Goal: Task Accomplishment & Management: Complete application form

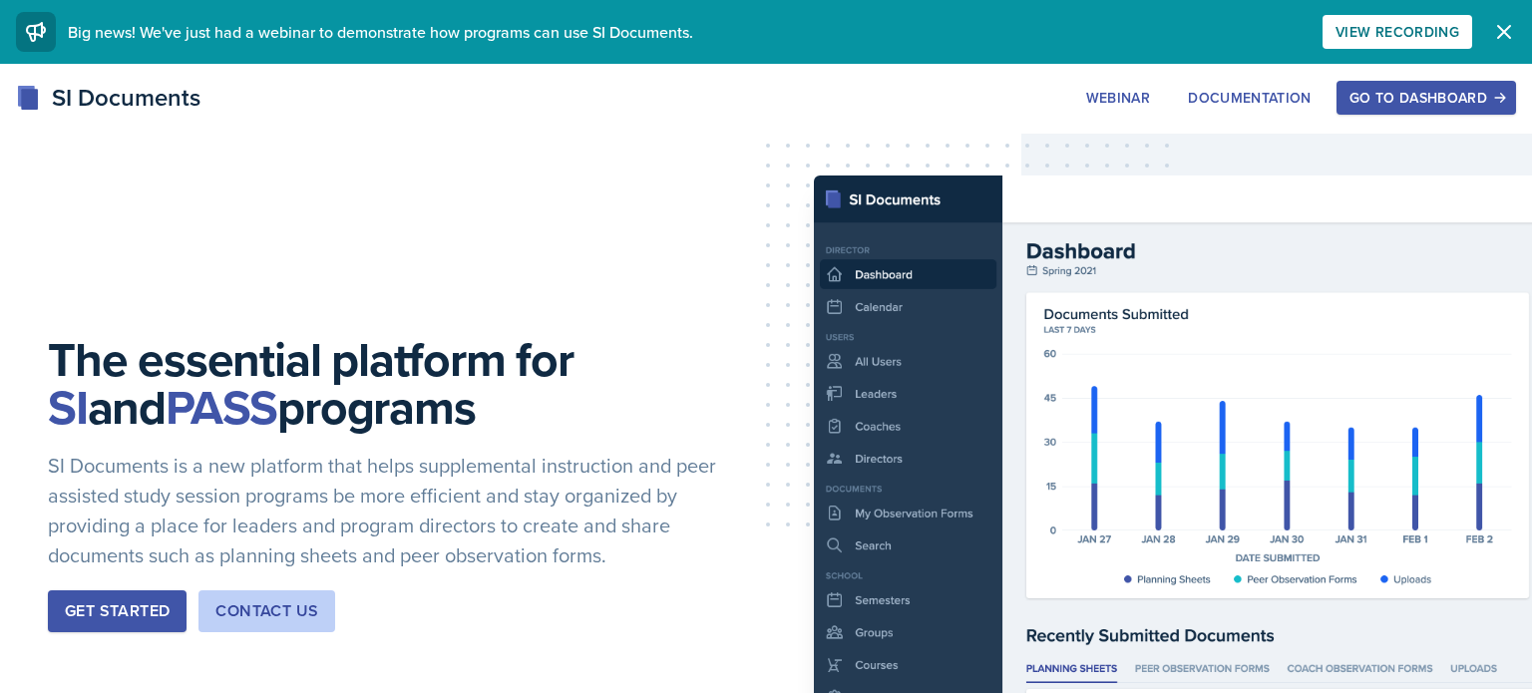
click at [1477, 90] on div "Go to Dashboard" at bounding box center [1427, 98] width 154 height 16
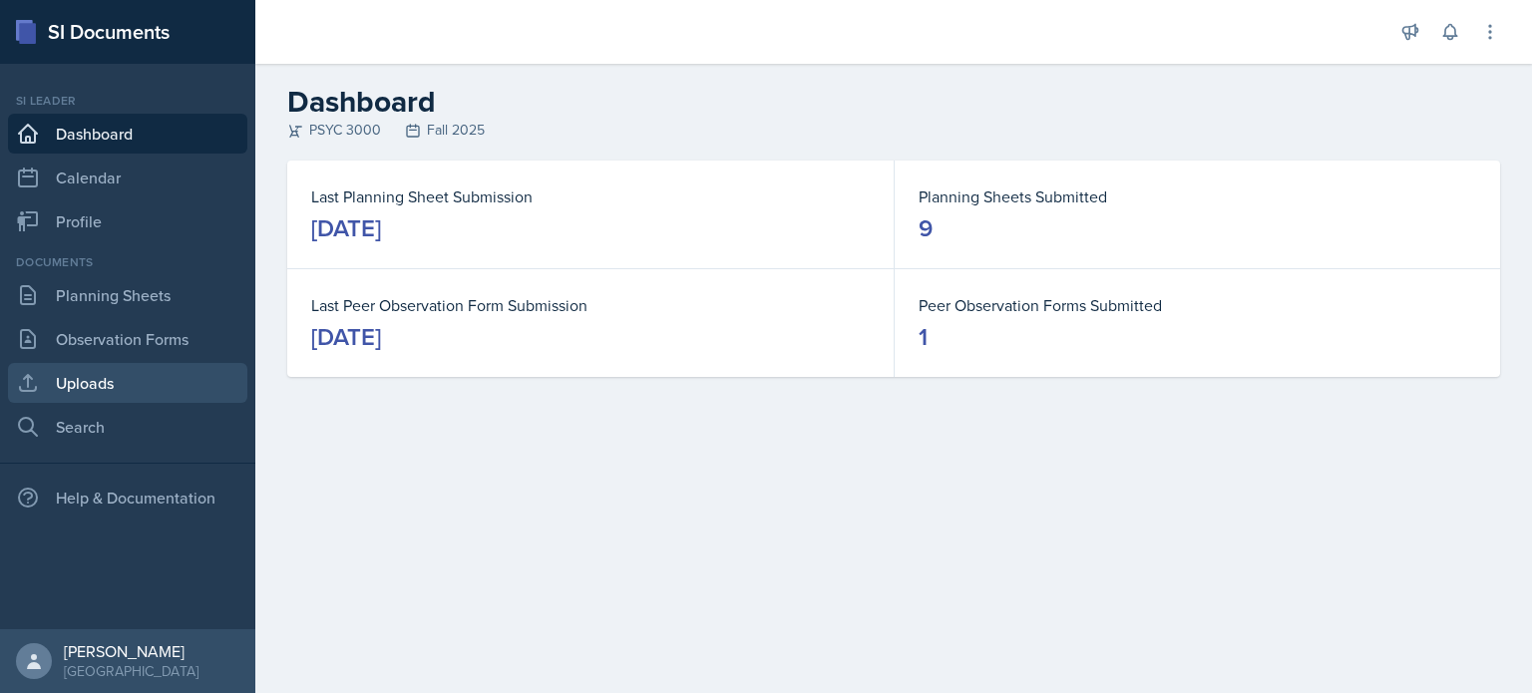
click at [92, 387] on link "Uploads" at bounding box center [127, 383] width 239 height 40
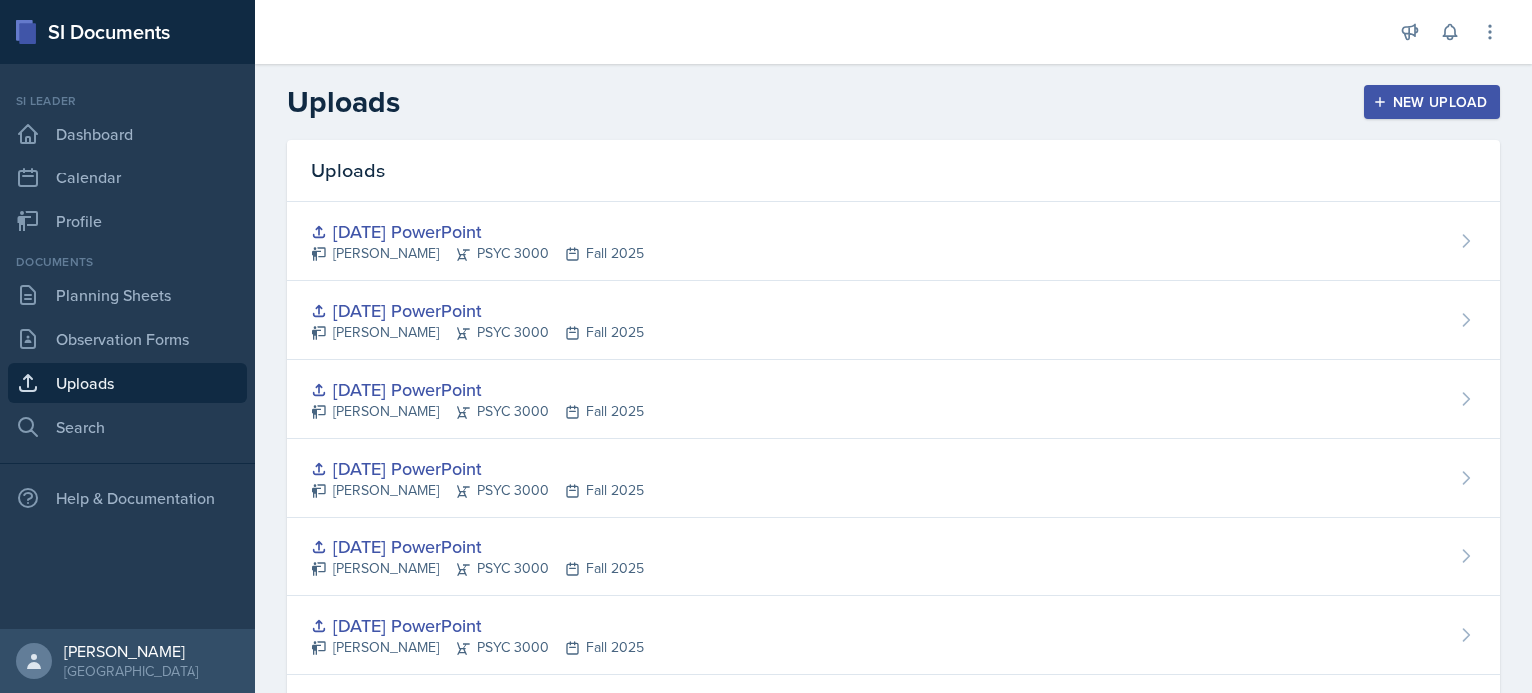
click at [1392, 92] on button "New Upload" at bounding box center [1433, 102] width 137 height 34
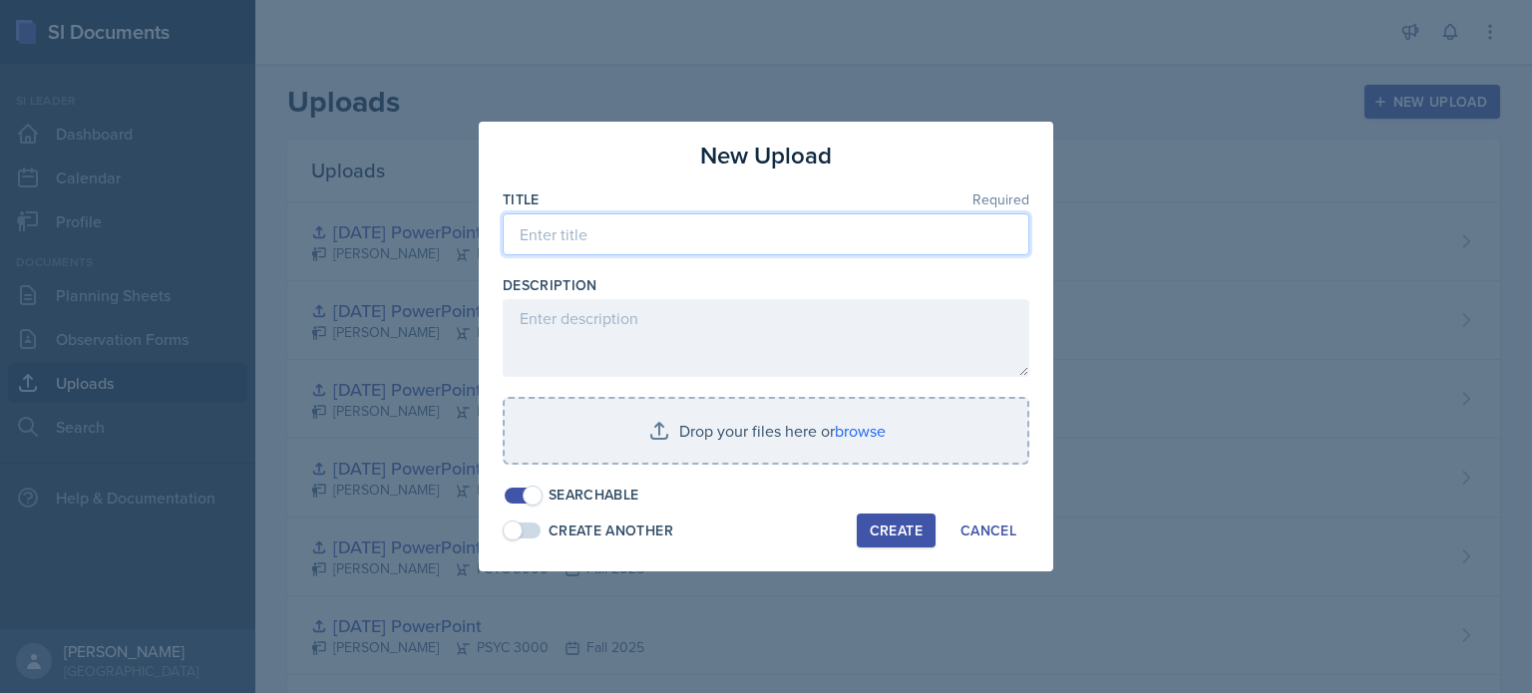
click at [667, 242] on input at bounding box center [766, 234] width 527 height 42
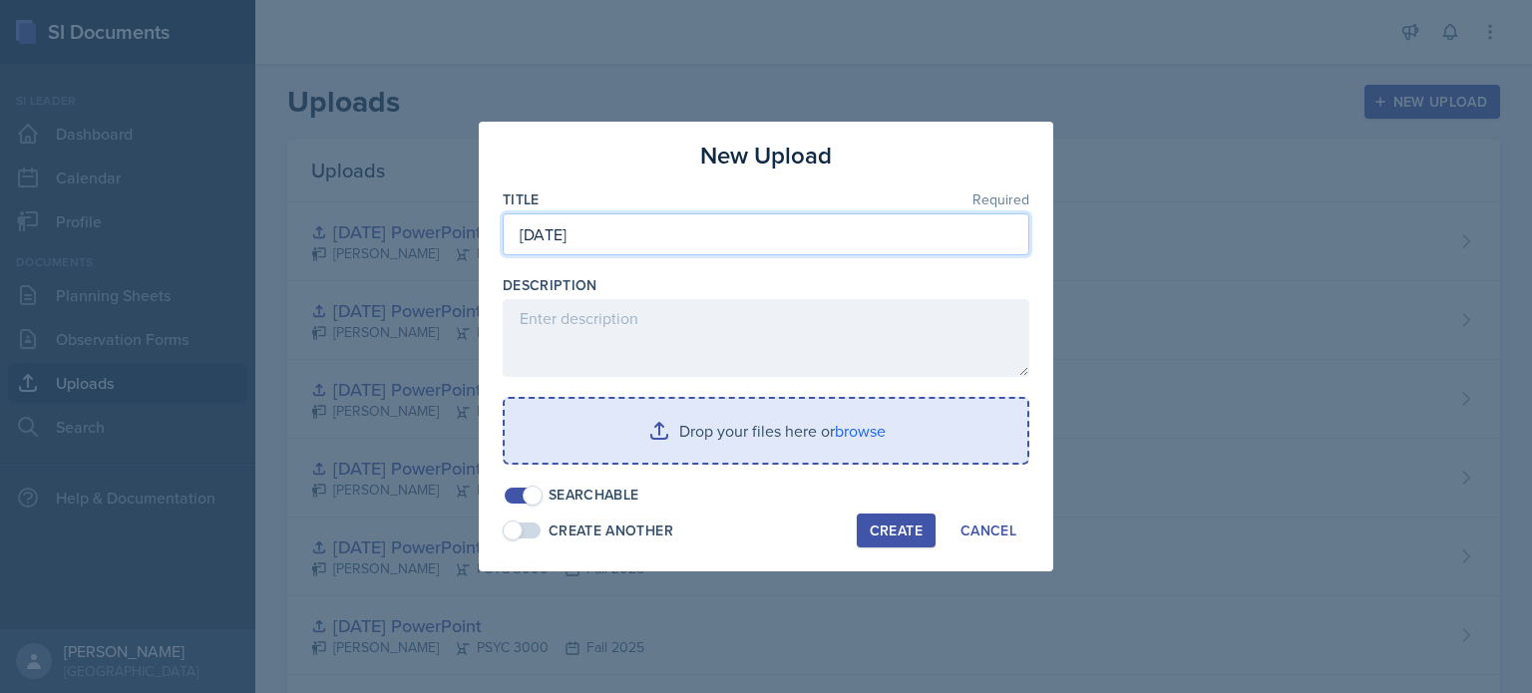
type input "[DATE]"
click at [690, 419] on input "file" at bounding box center [766, 431] width 523 height 64
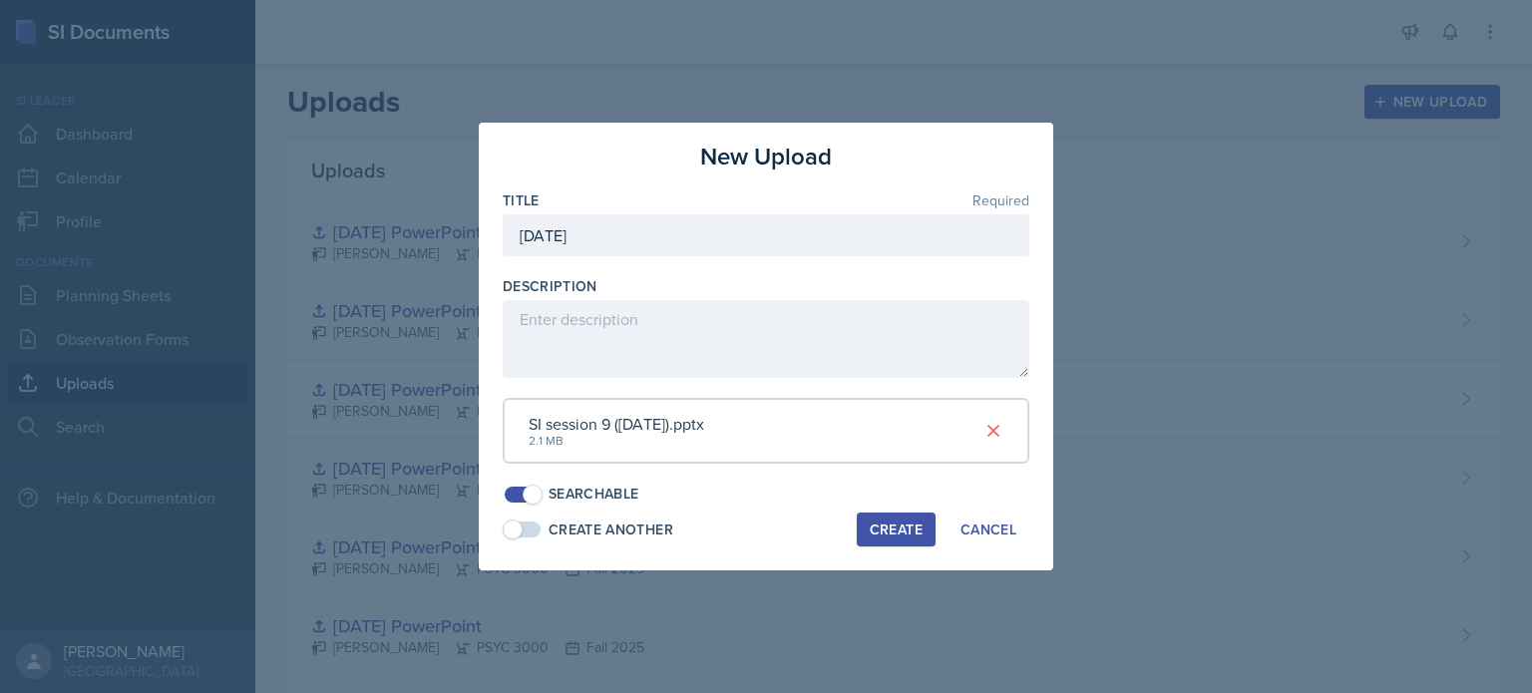
click at [907, 530] on div "Create" at bounding box center [896, 530] width 53 height 16
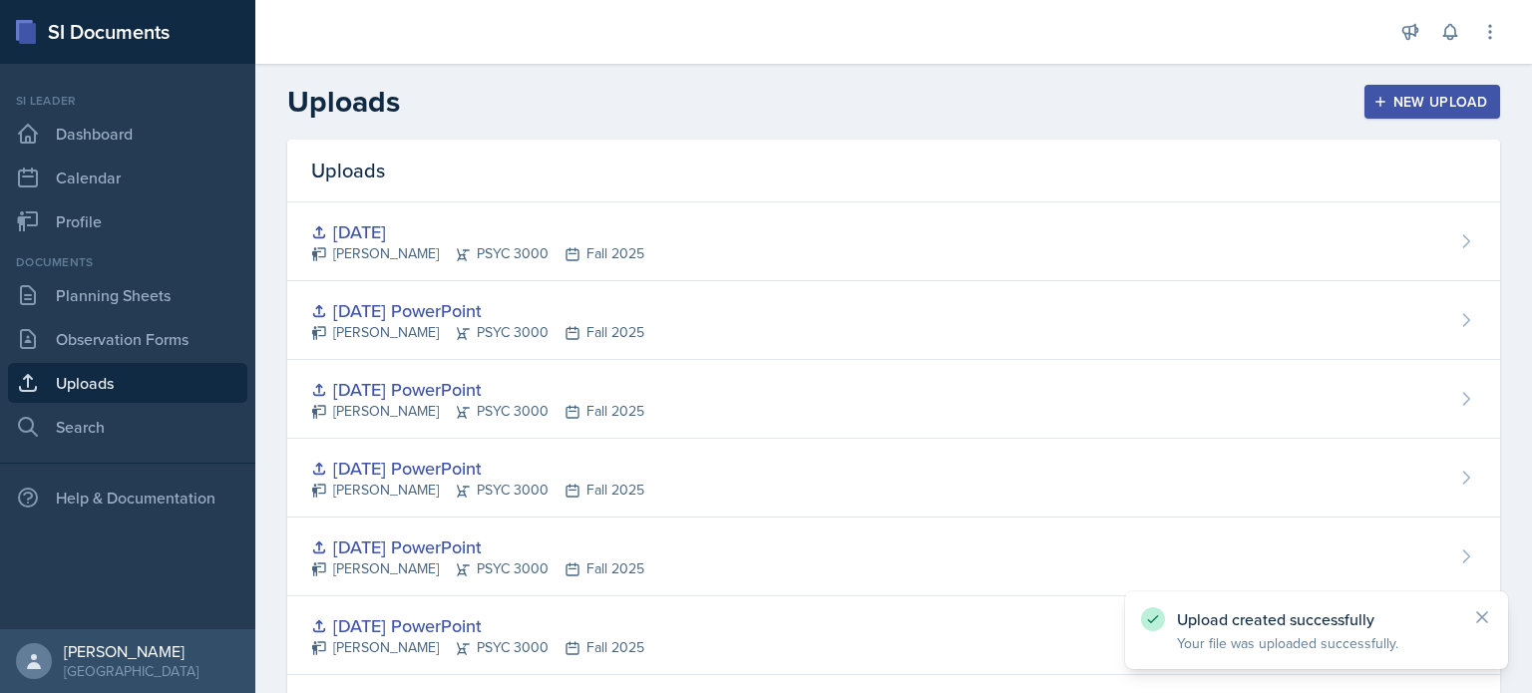
click at [1387, 110] on button "New Upload" at bounding box center [1433, 102] width 137 height 34
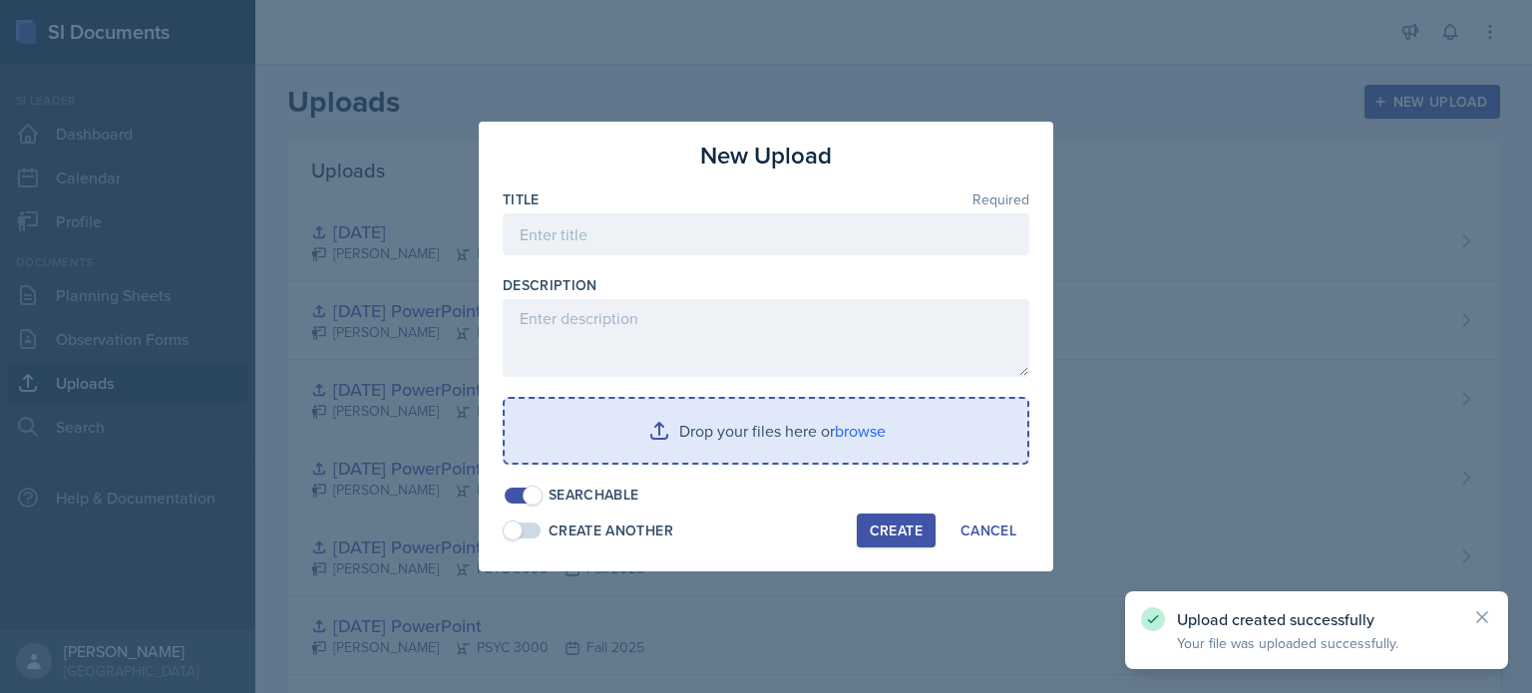
click at [754, 262] on div at bounding box center [766, 265] width 527 height 20
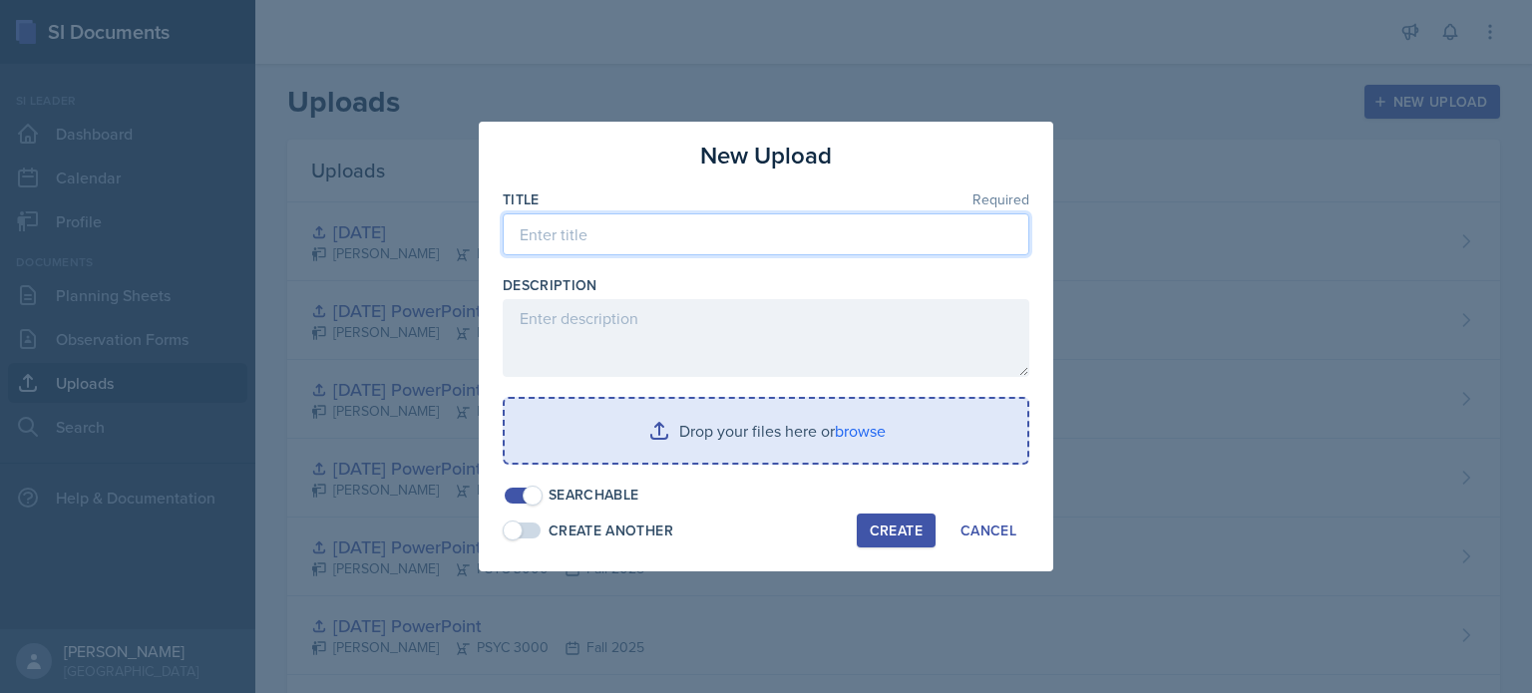
click at [760, 251] on input at bounding box center [766, 234] width 527 height 42
type input "[DATE] PowerPoint (Major Review Session)"
click at [737, 431] on input "file" at bounding box center [766, 431] width 523 height 64
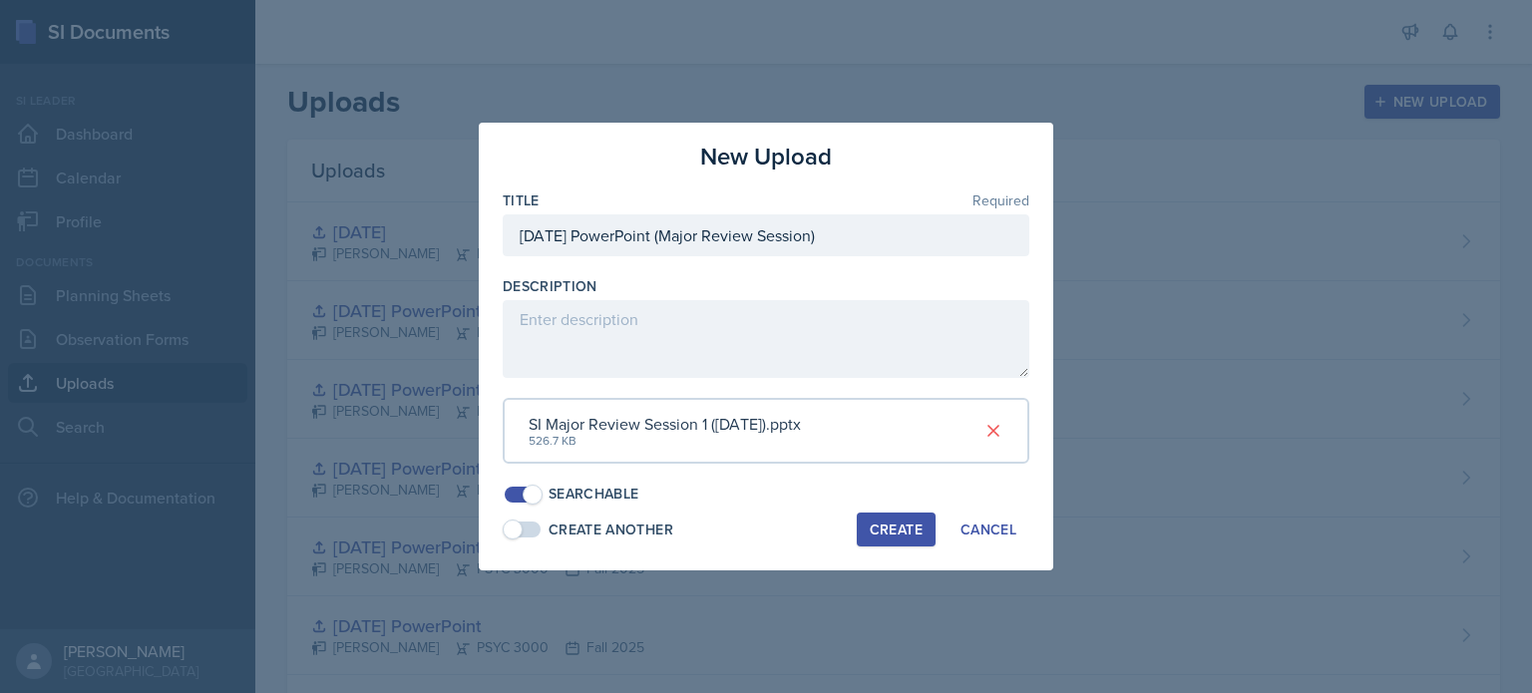
click at [922, 531] on div "Create" at bounding box center [896, 530] width 53 height 16
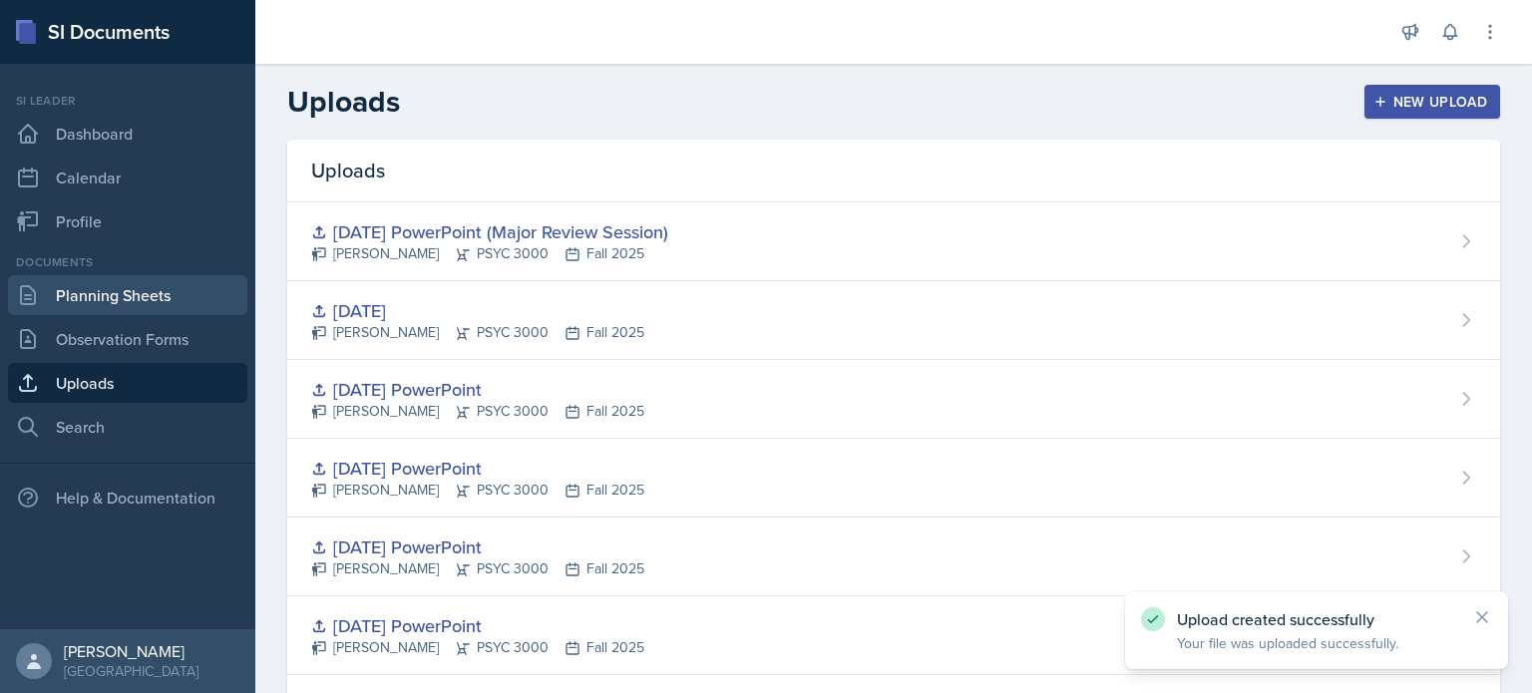
click at [186, 295] on link "Planning Sheets" at bounding box center [127, 295] width 239 height 40
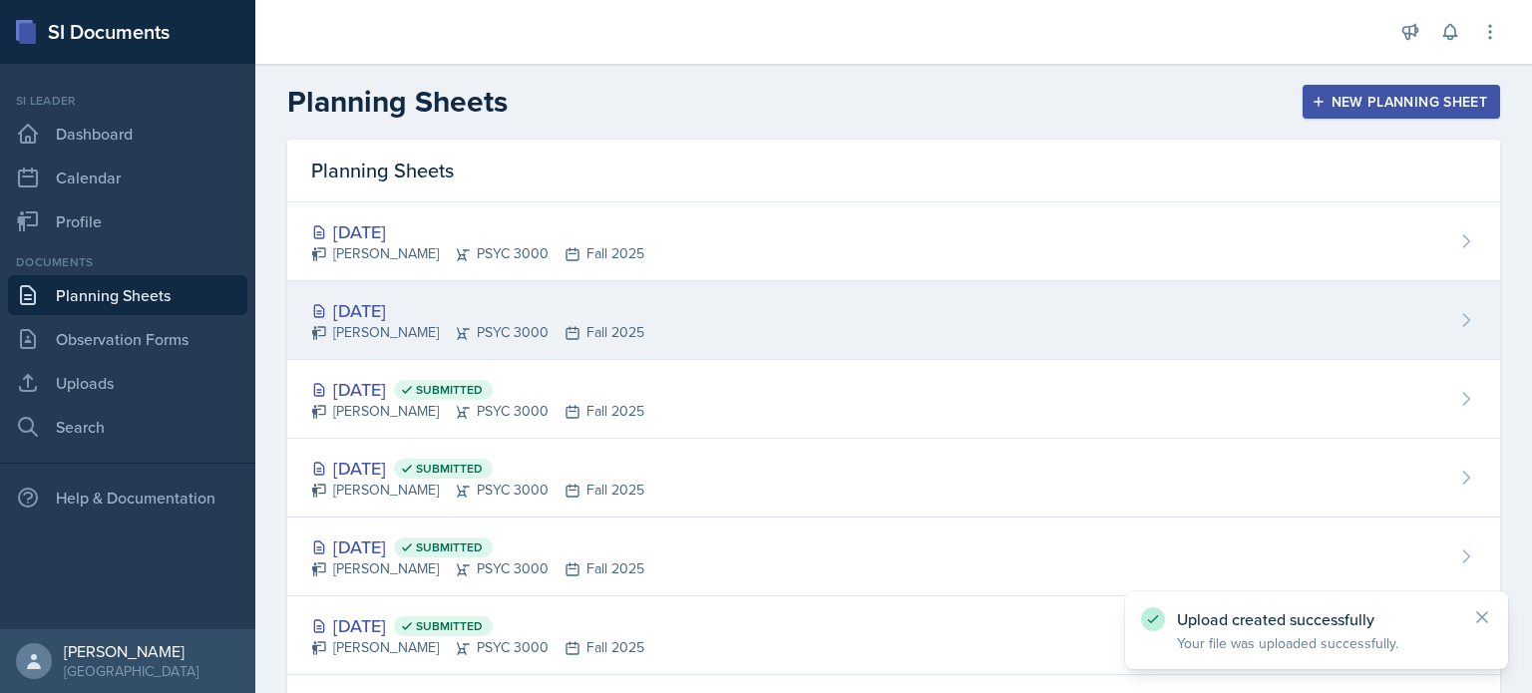
click at [501, 307] on div "[DATE]" at bounding box center [477, 310] width 333 height 27
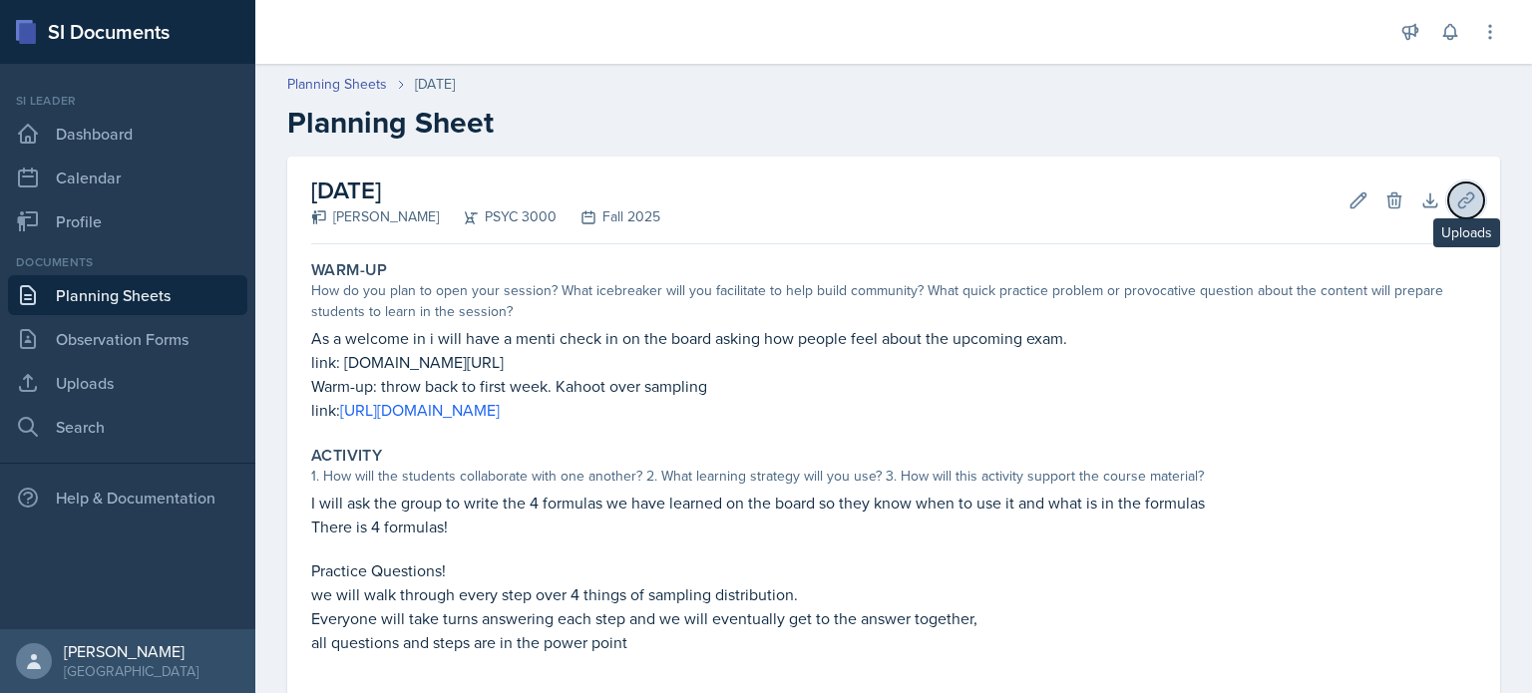
click at [1453, 196] on button "Uploads" at bounding box center [1466, 201] width 36 height 36
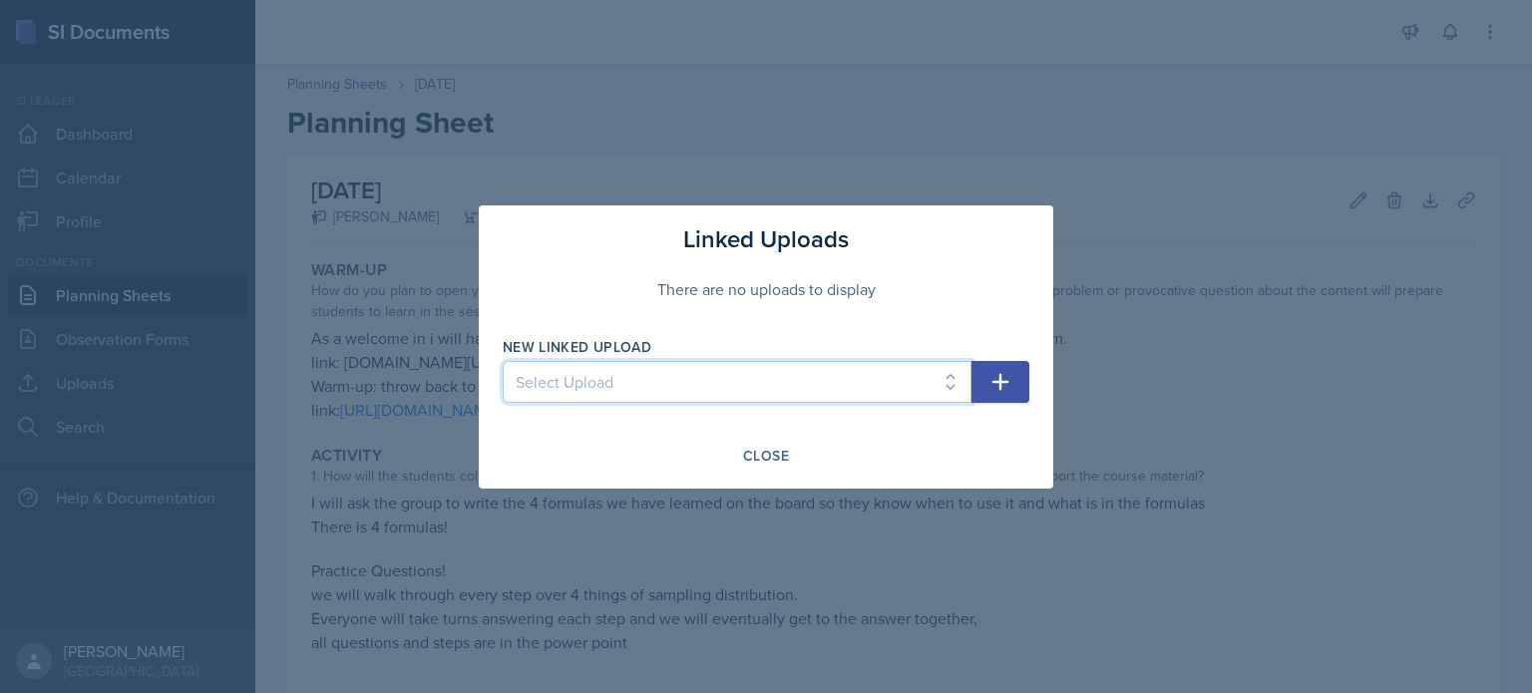
click at [861, 375] on select "Select Upload [DATE] PowerPoint [DATE] PowerPoint [DATE] PowerPoint [DATE] Powe…" at bounding box center [737, 382] width 469 height 42
select select "aae8f570-0fc1-4b98-8d88-09079cebeb83"
click at [503, 361] on select "Select Upload [DATE] PowerPoint [DATE] PowerPoint [DATE] PowerPoint [DATE] Powe…" at bounding box center [737, 382] width 469 height 42
click at [988, 395] on button "button" at bounding box center [1001, 382] width 58 height 42
select select
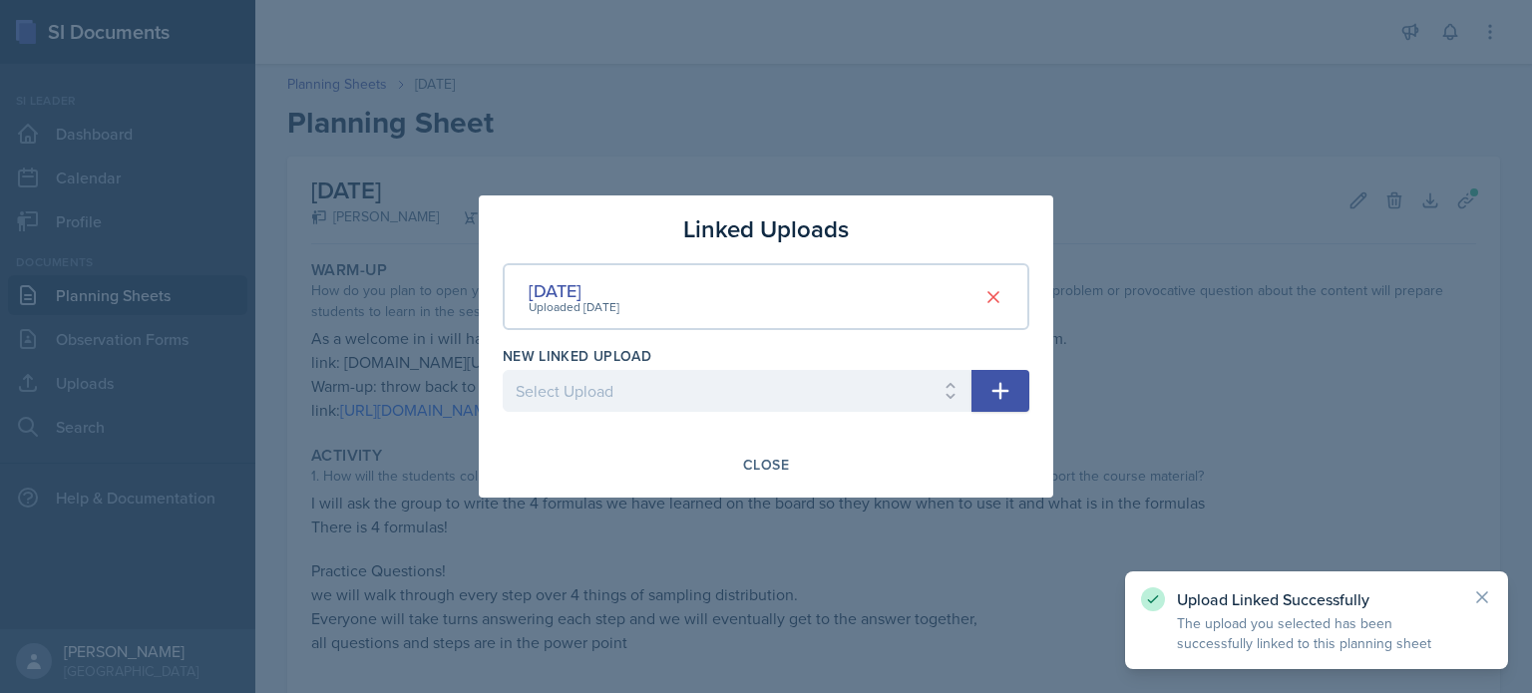
click at [782, 484] on div "Linked Uploads [DATE] Uploaded [DATE] New Linked Upload Select Upload [DATE] Po…" at bounding box center [766, 347] width 575 height 302
click at [767, 464] on div "Close" at bounding box center [766, 465] width 46 height 16
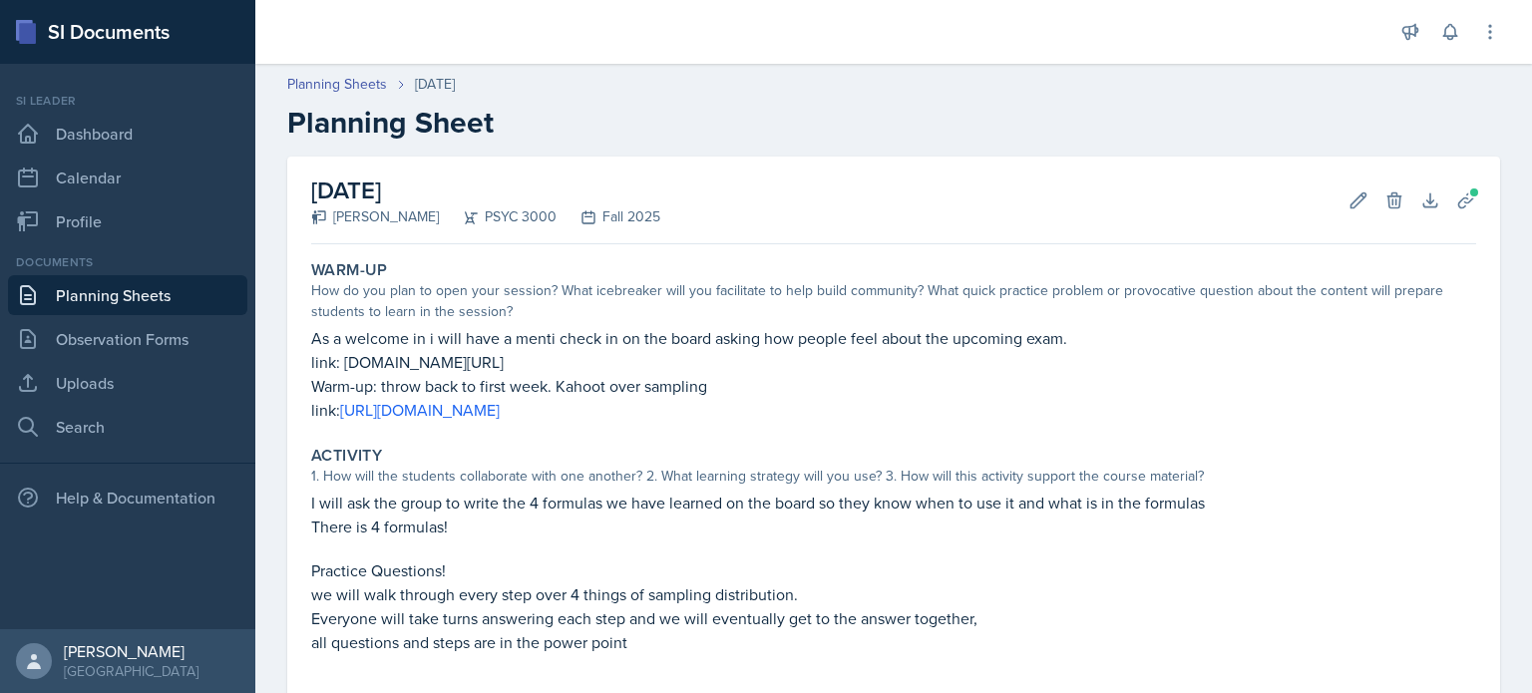
scroll to position [371, 0]
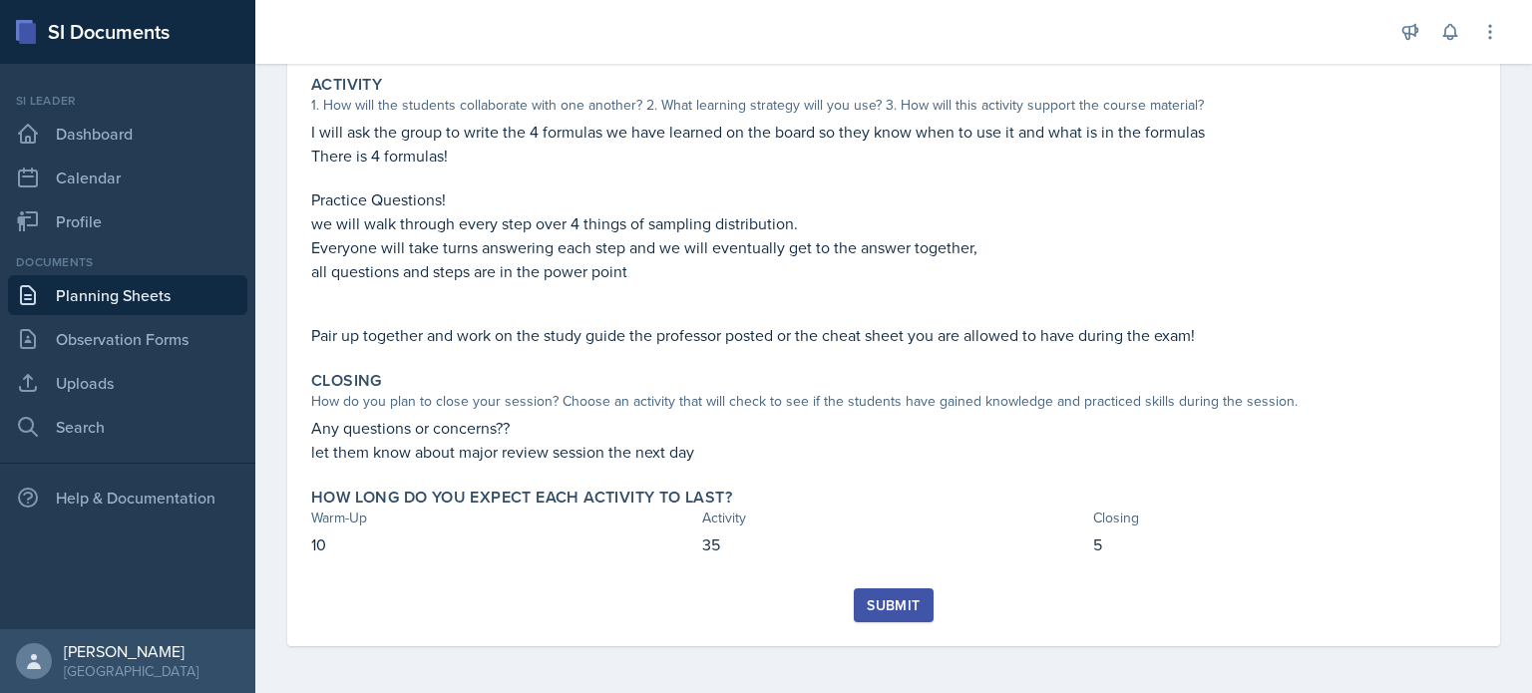
click at [904, 603] on div "Submit" at bounding box center [893, 605] width 53 height 16
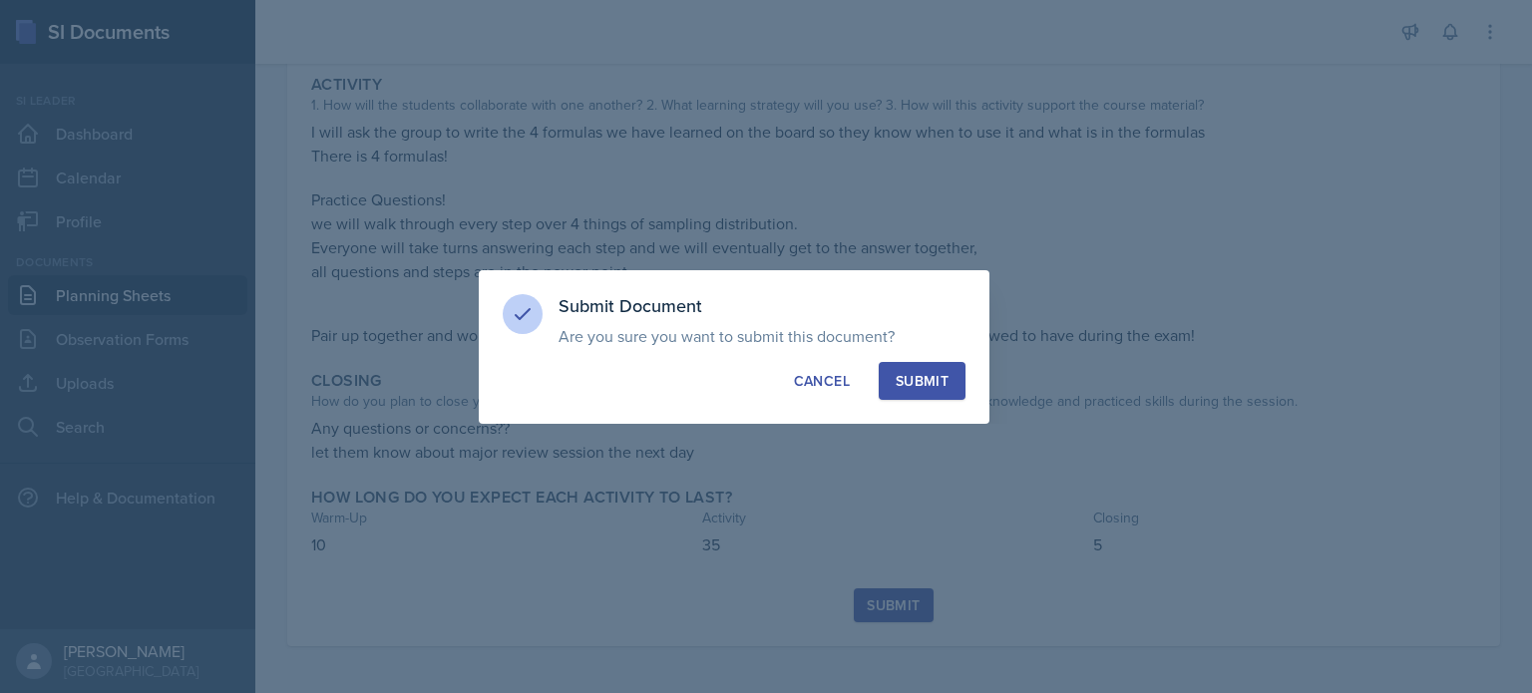
click at [925, 368] on button "Submit" at bounding box center [922, 381] width 87 height 38
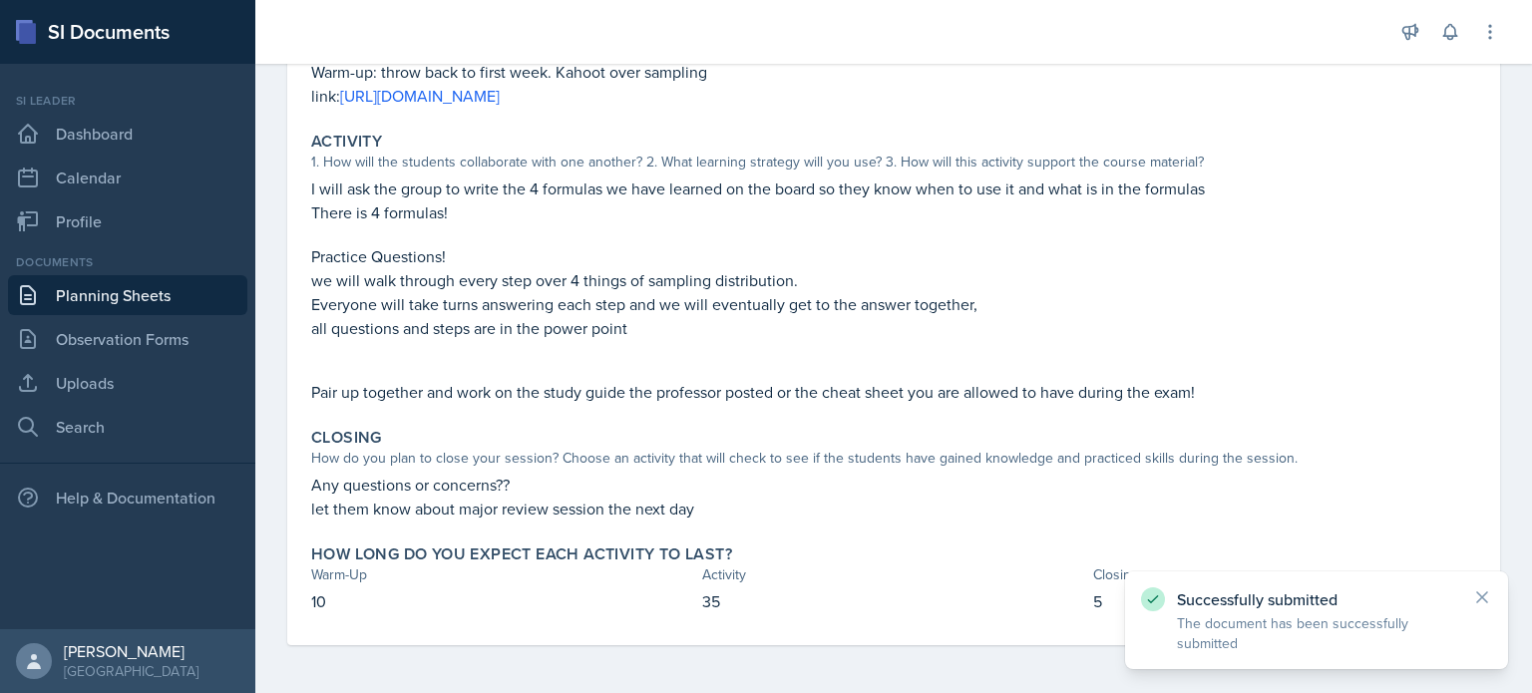
scroll to position [313, 0]
click at [108, 299] on link "Planning Sheets" at bounding box center [127, 295] width 239 height 40
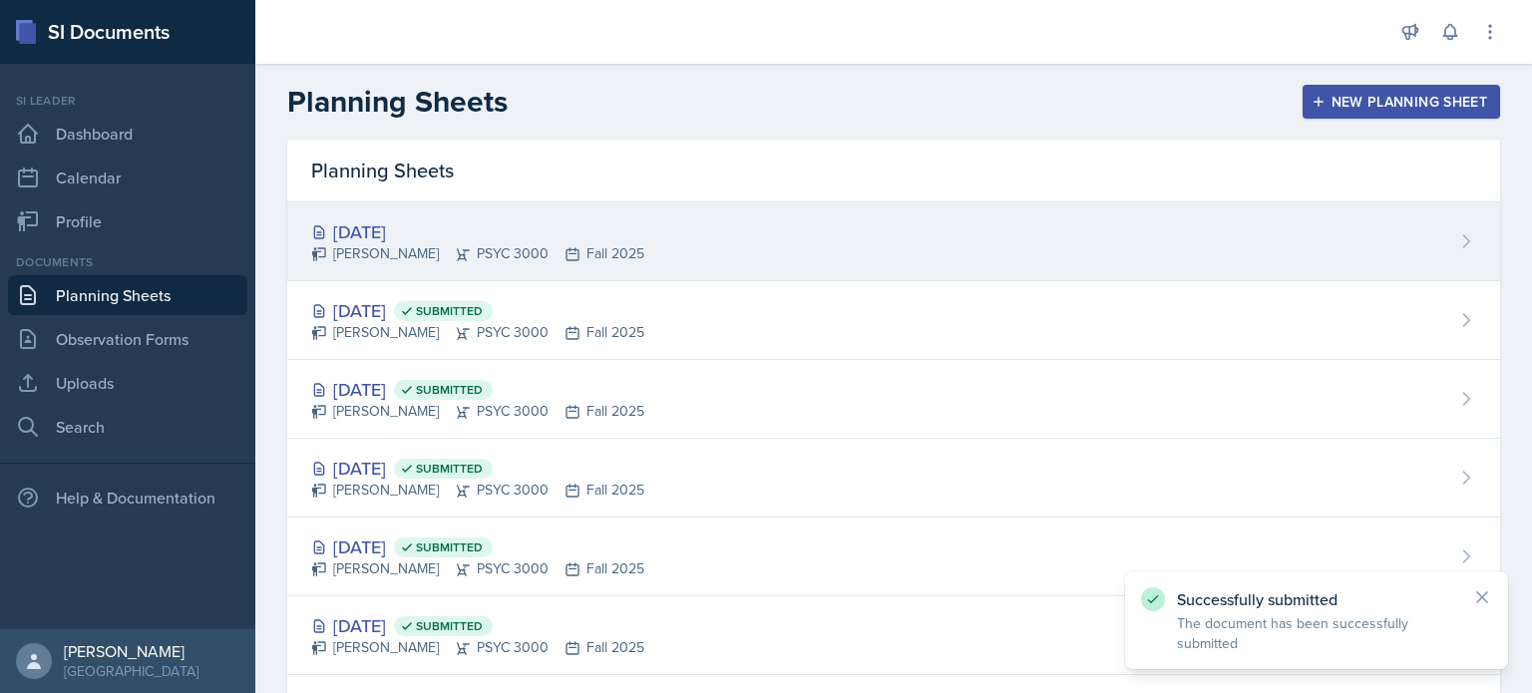
click at [667, 256] on div "[DATE] [PERSON_NAME] PSYC 3000 Fall 2025" at bounding box center [893, 241] width 1213 height 79
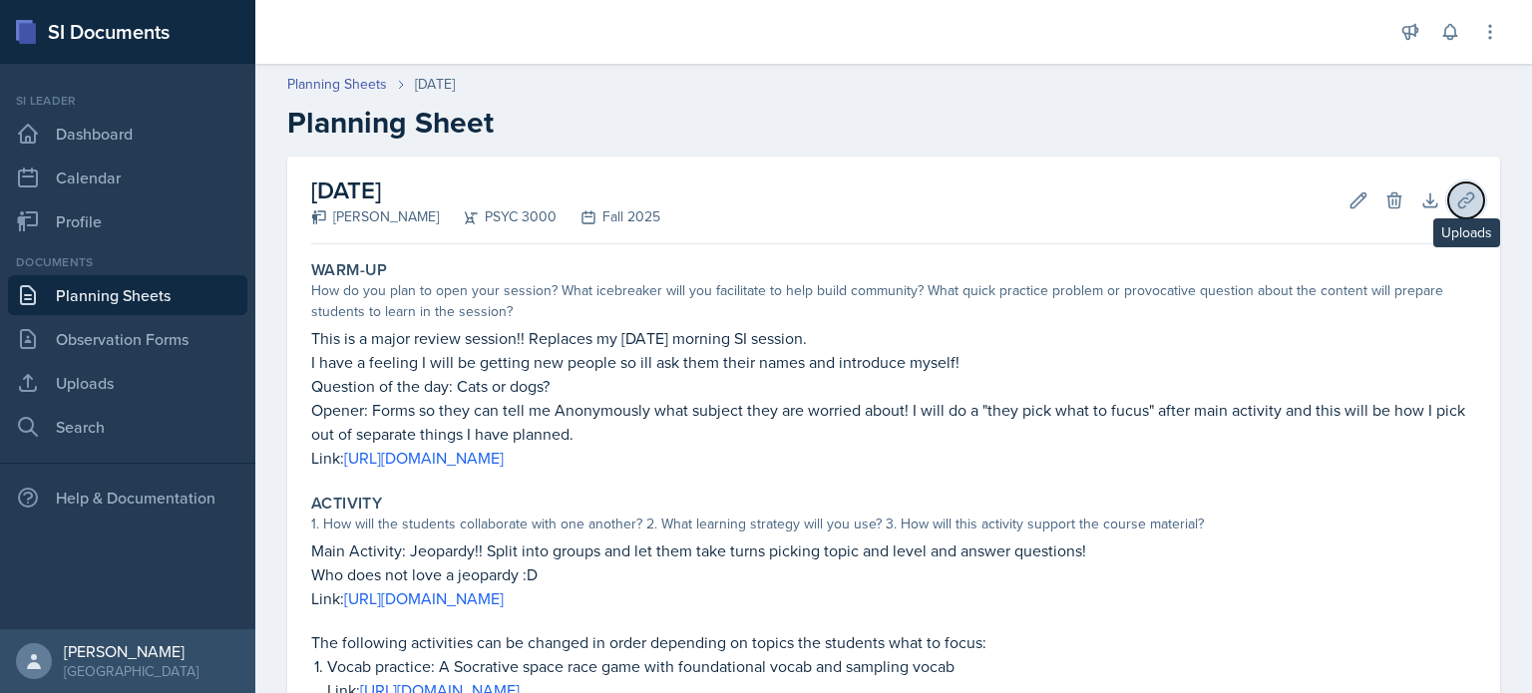
click at [1477, 200] on button "Uploads" at bounding box center [1466, 201] width 36 height 36
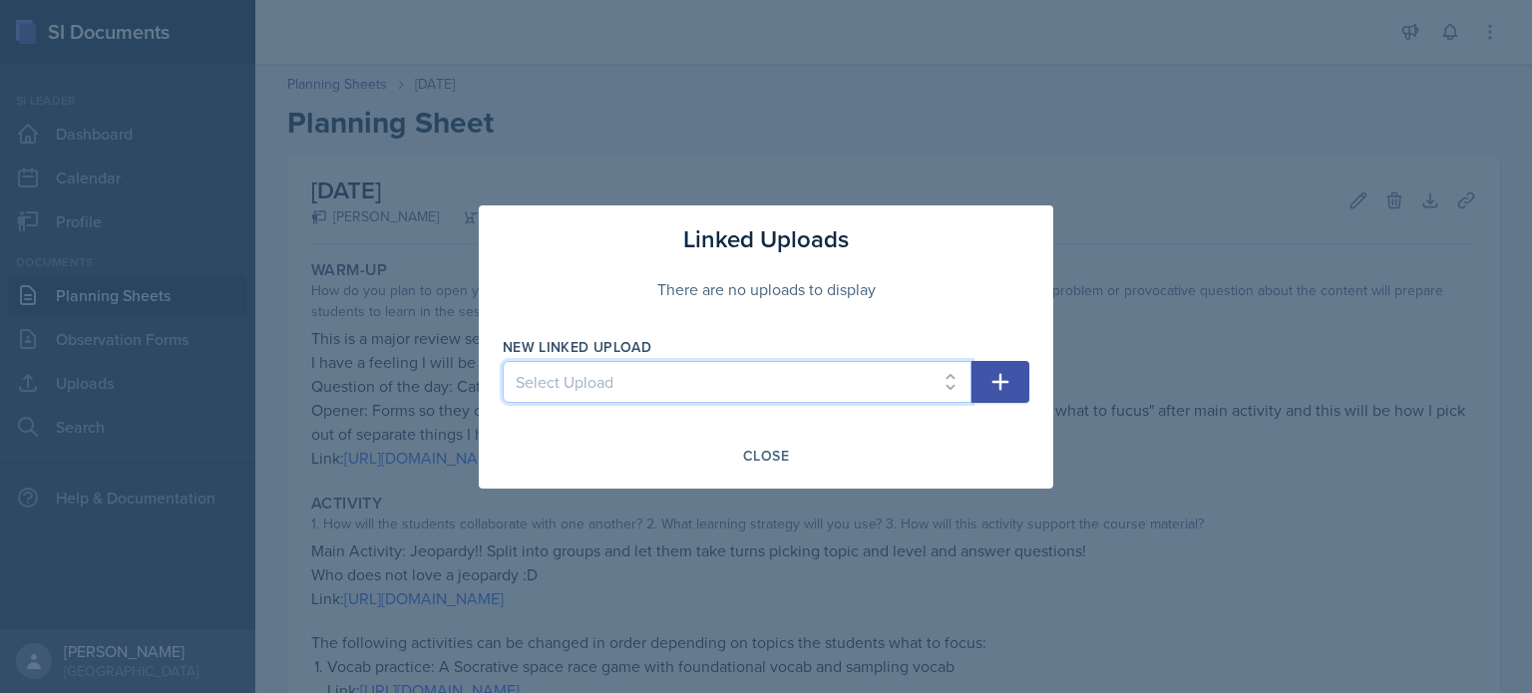
click at [793, 374] on select "Select Upload [DATE] PowerPoint [DATE] PowerPoint [DATE] PowerPoint [DATE] Powe…" at bounding box center [737, 382] width 469 height 42
select select "887c0580-5740-4f36-b9a9-04f2bcbb36f2"
click at [503, 361] on select "Select Upload [DATE] PowerPoint [DATE] PowerPoint [DATE] PowerPoint [DATE] Powe…" at bounding box center [737, 382] width 469 height 42
click at [1002, 388] on icon "button" at bounding box center [1000, 382] width 24 height 24
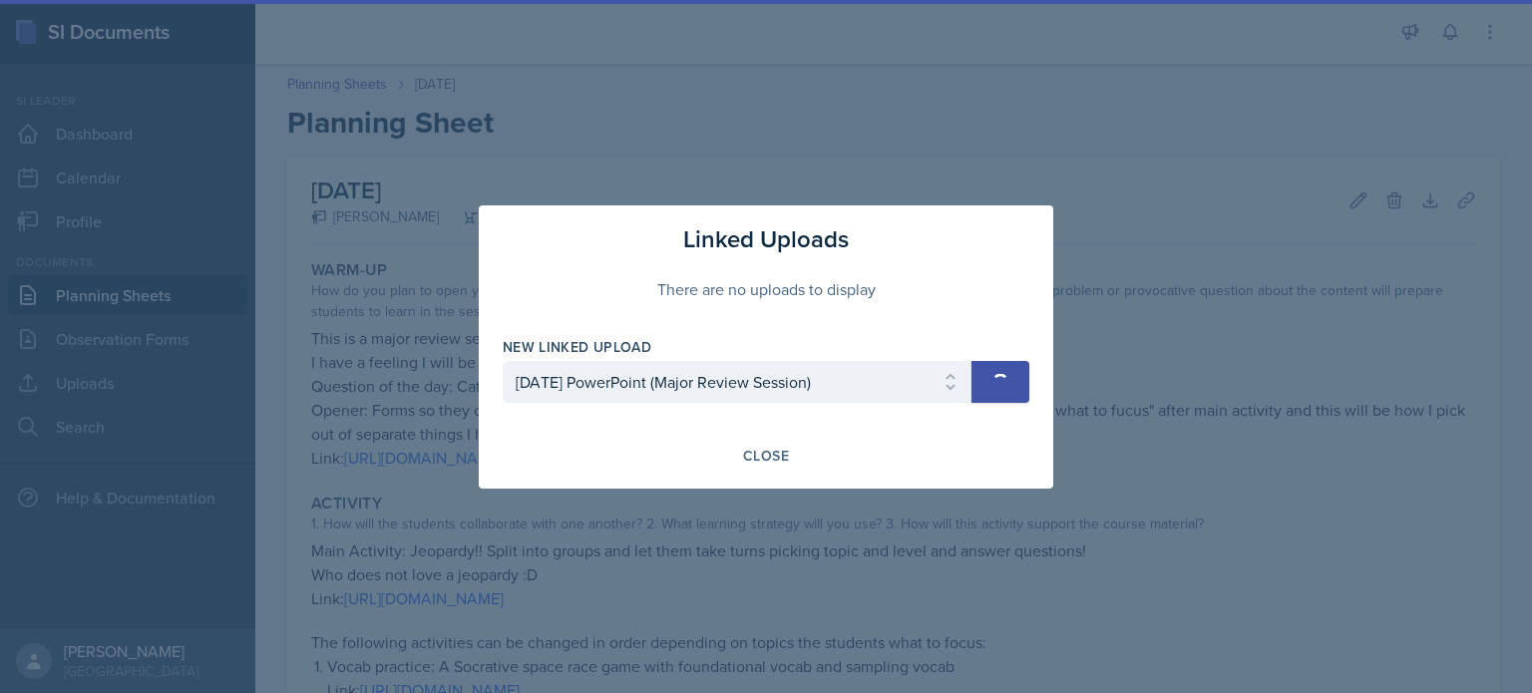
select select
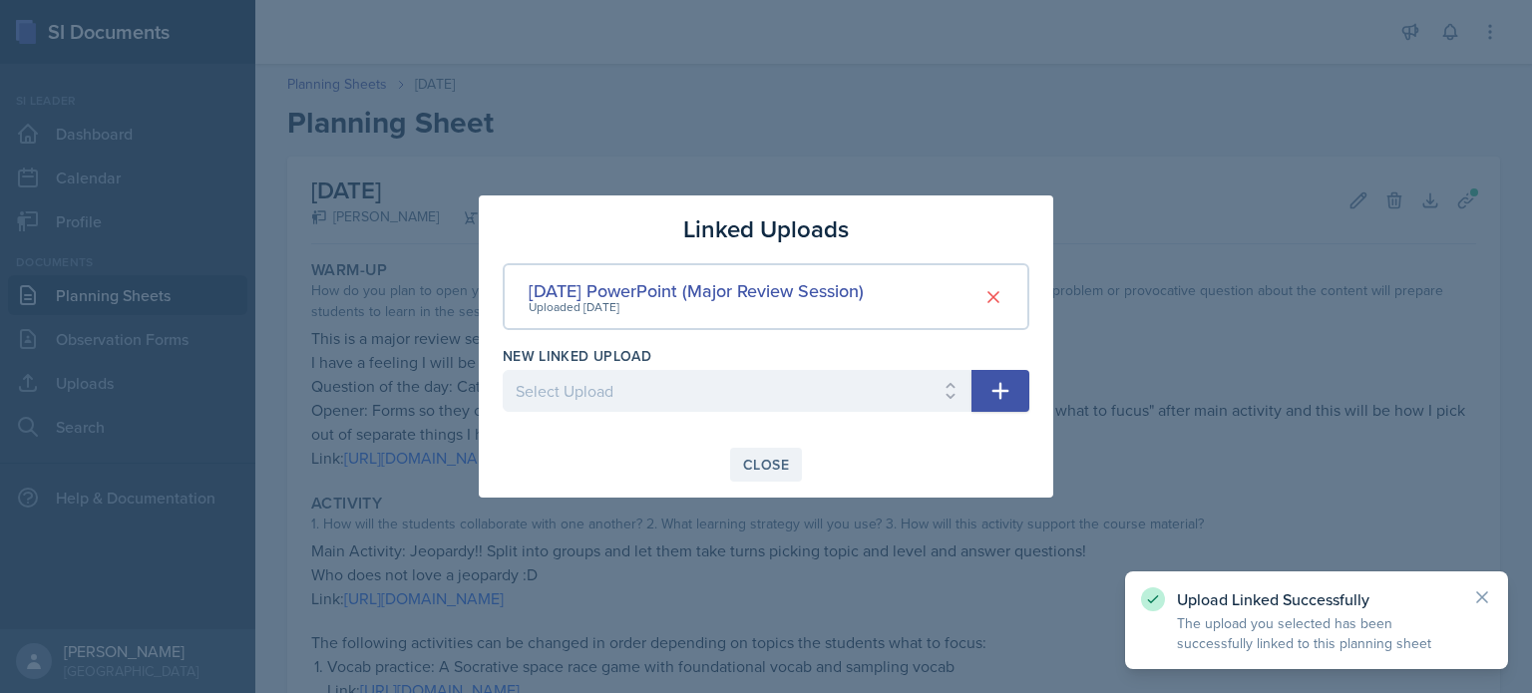
click at [785, 476] on button "Close" at bounding box center [766, 465] width 72 height 34
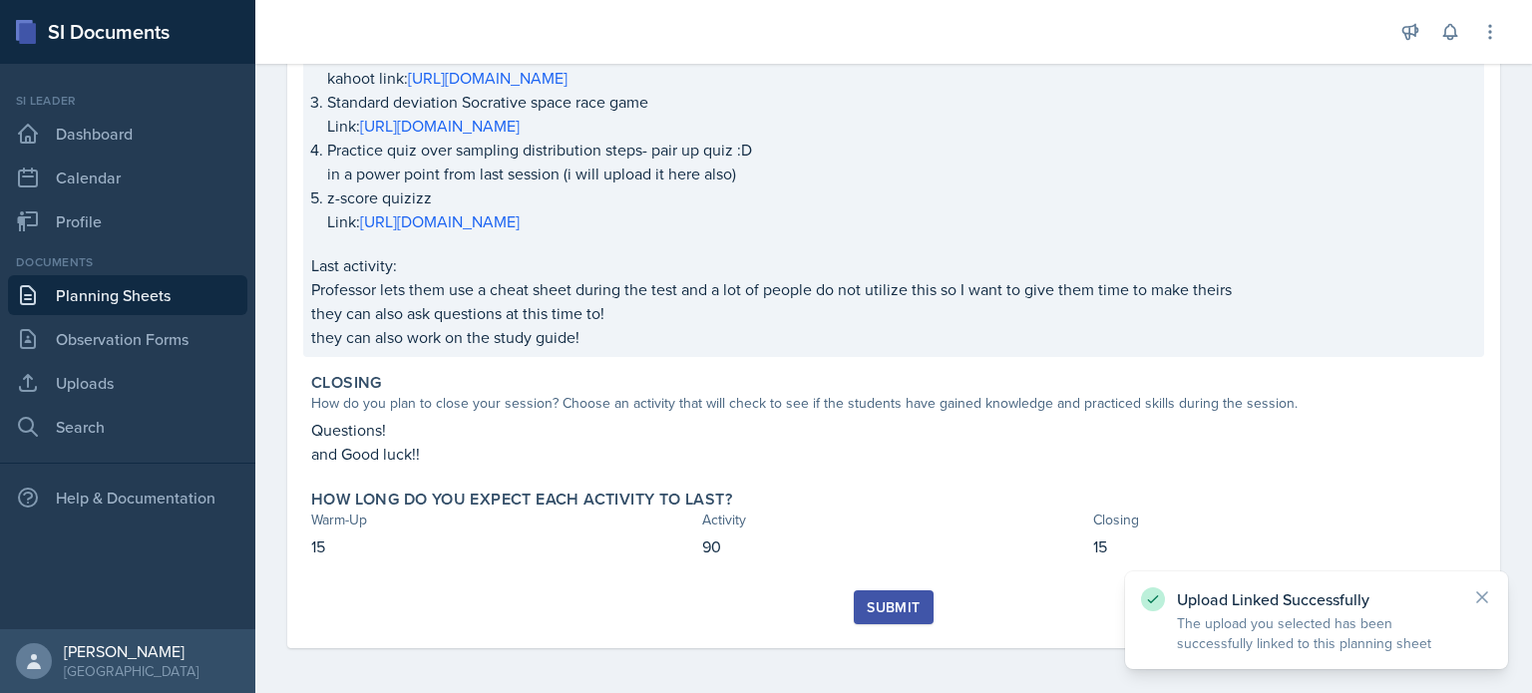
scroll to position [662, 0]
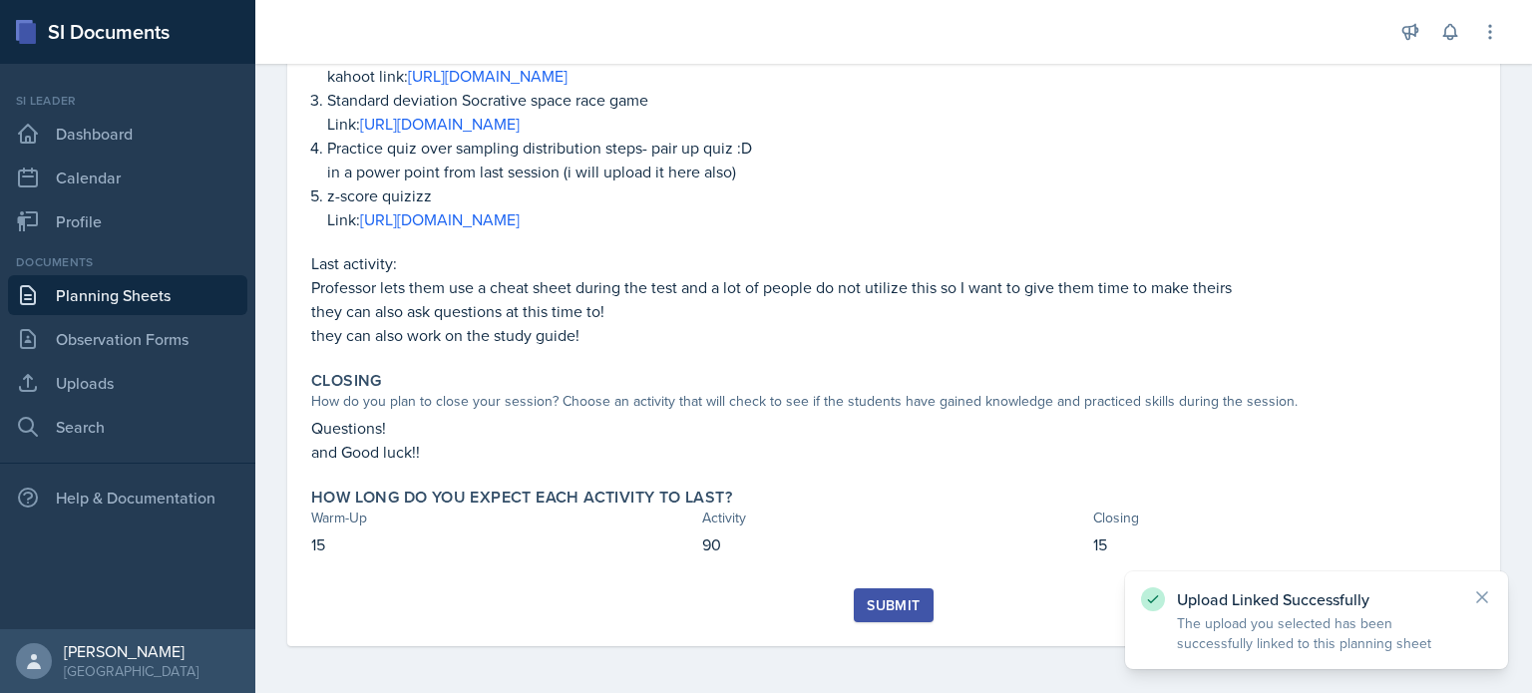
click at [883, 611] on div "Submit" at bounding box center [893, 605] width 53 height 16
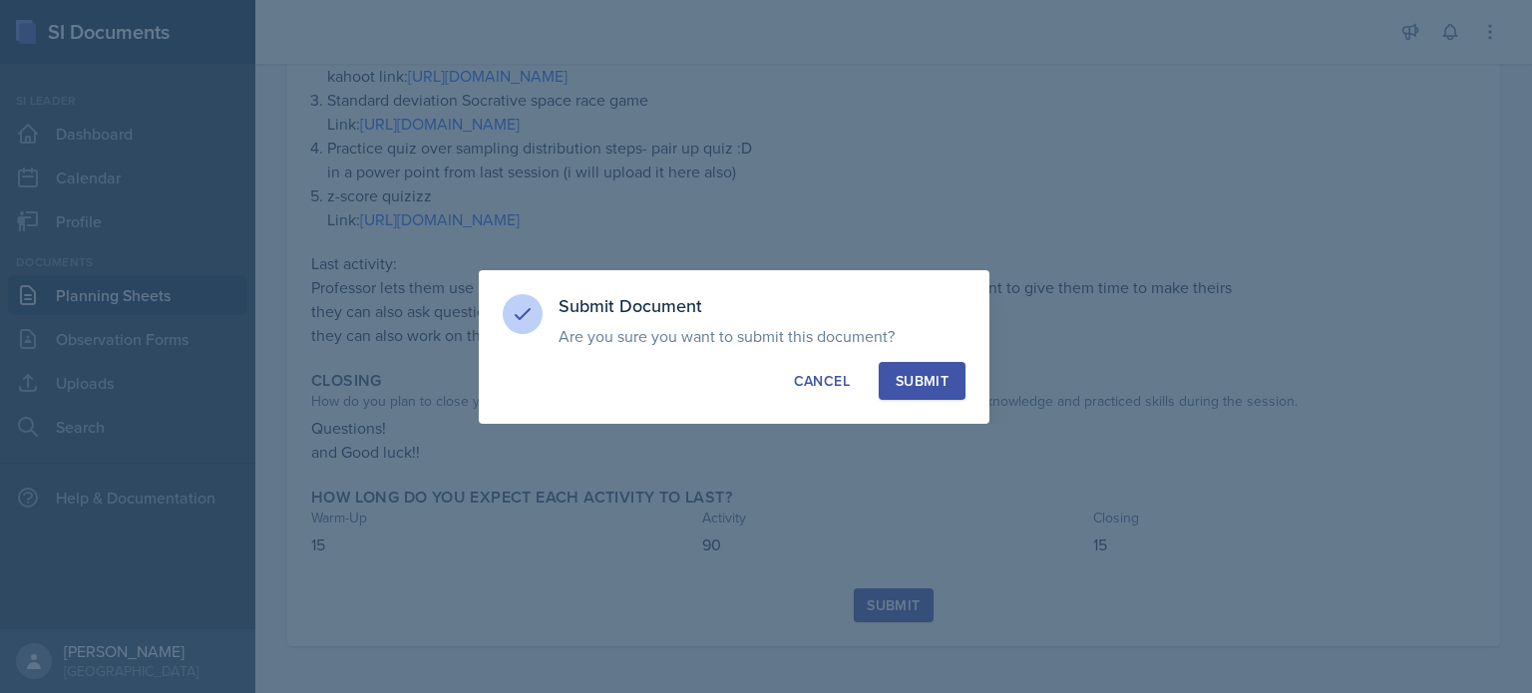
click at [920, 381] on div "Submit" at bounding box center [922, 381] width 53 height 20
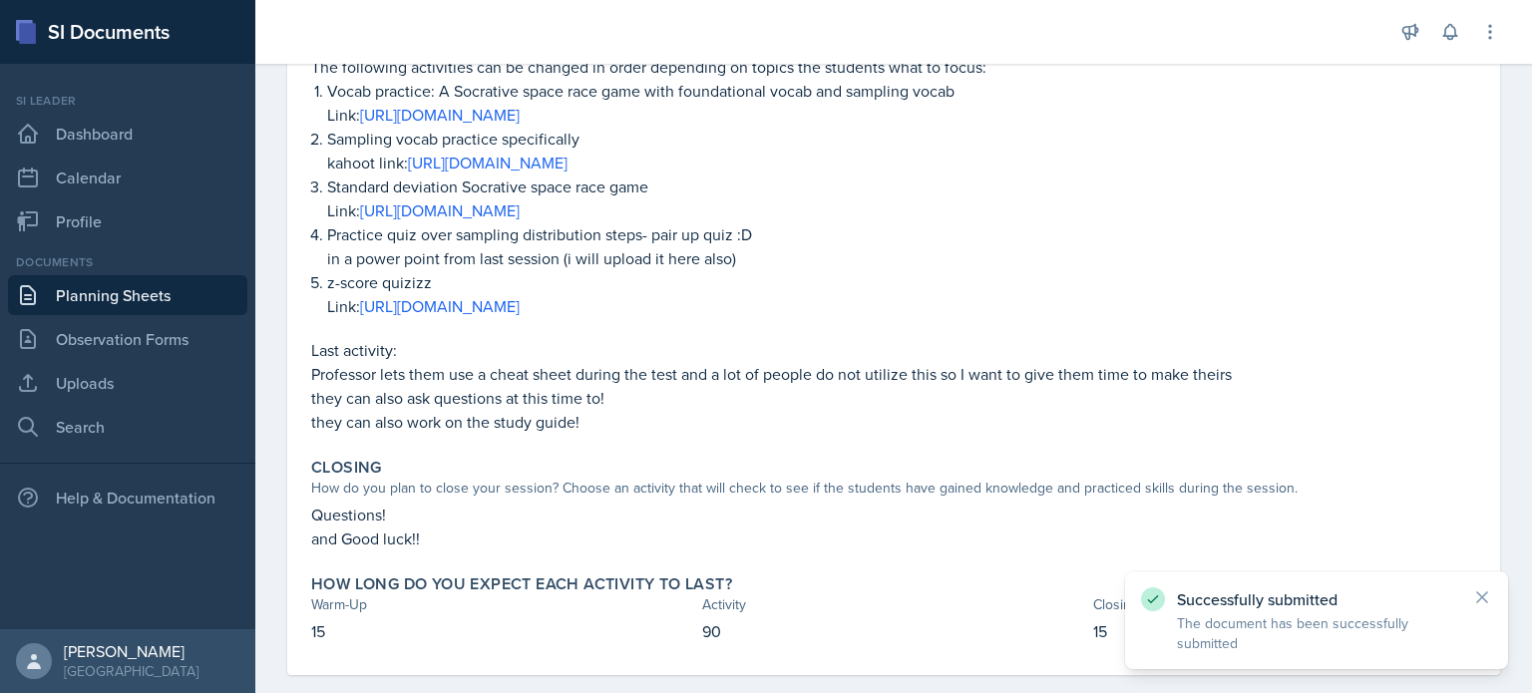
scroll to position [554, 0]
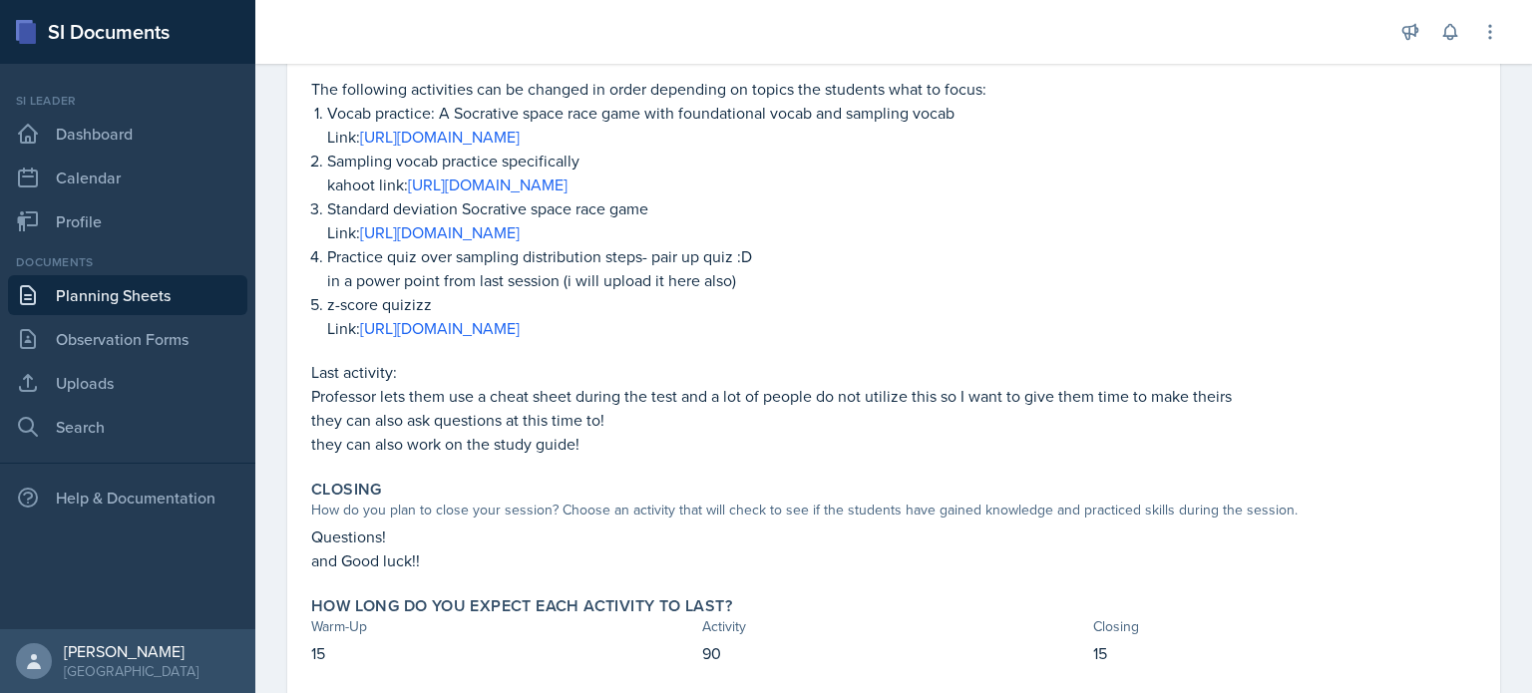
click at [109, 300] on link "Planning Sheets" at bounding box center [127, 295] width 239 height 40
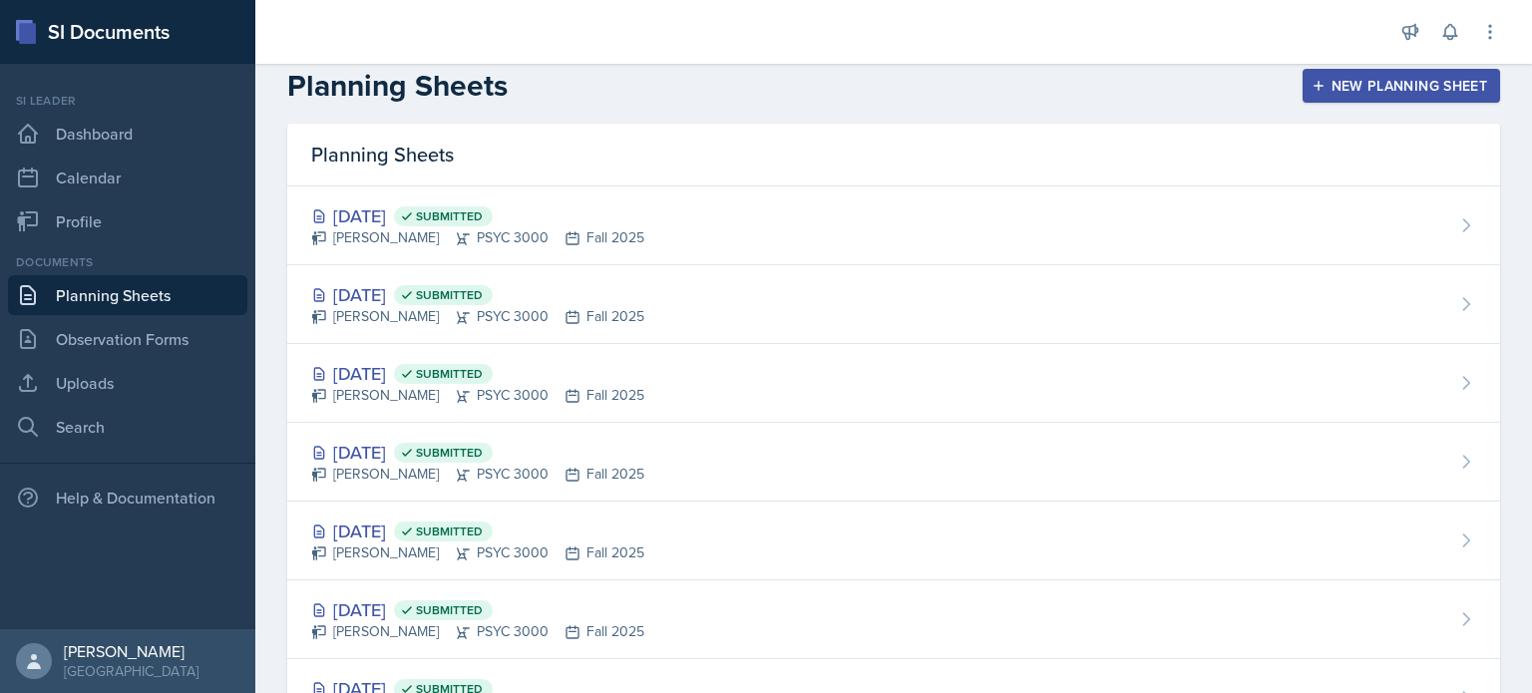
scroll to position [16, 0]
